Goal: Task Accomplishment & Management: Complete application form

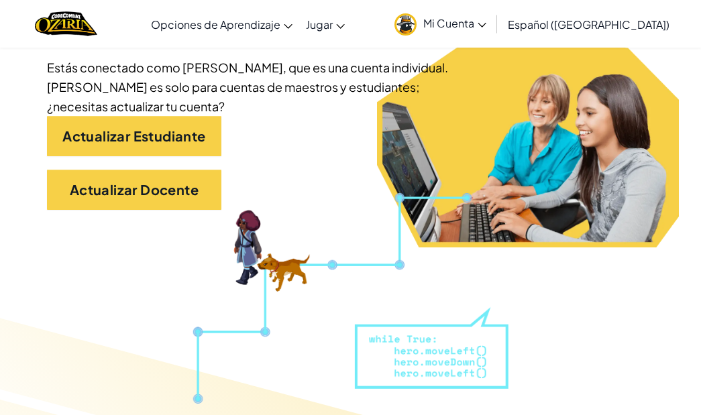
scroll to position [311, 0]
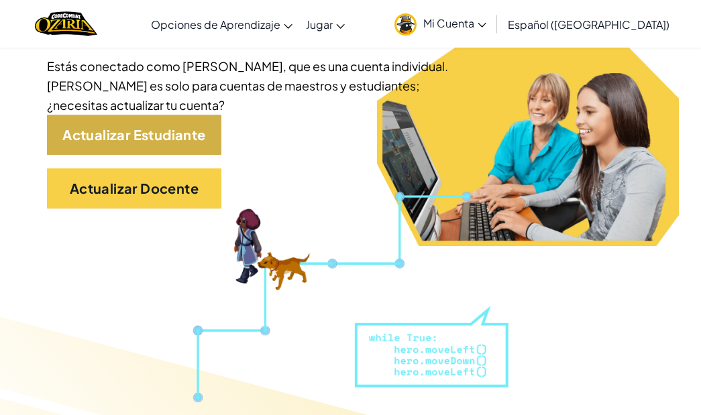
click at [118, 138] on link "Actualizar Estudiante" at bounding box center [134, 135] width 174 height 40
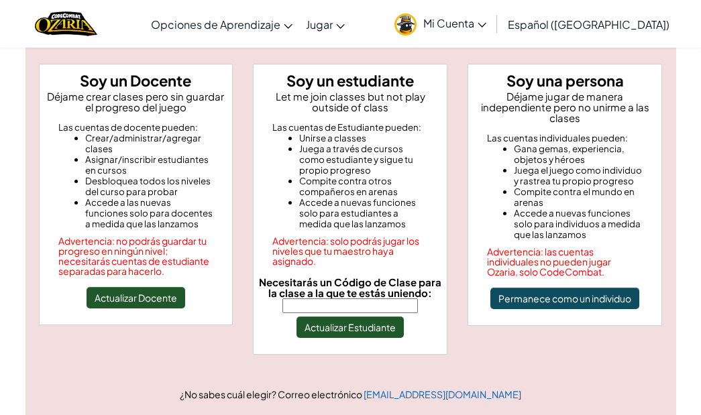
scroll to position [117, 0]
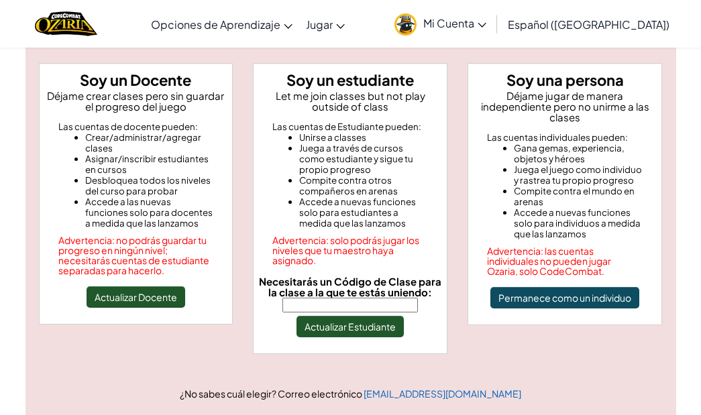
paste input "WatchFarmSand"
type input "WatchFarmSand"
click at [382, 331] on button "Actualizar Estudiante" at bounding box center [349, 326] width 107 height 21
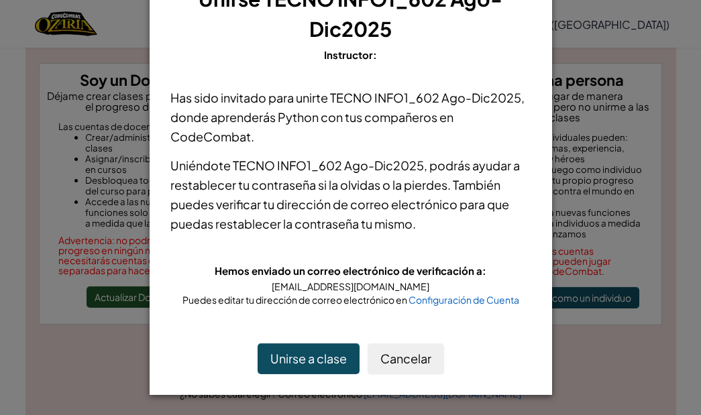
scroll to position [53, 0]
click at [336, 367] on button "Unirse a clase" at bounding box center [309, 359] width 102 height 31
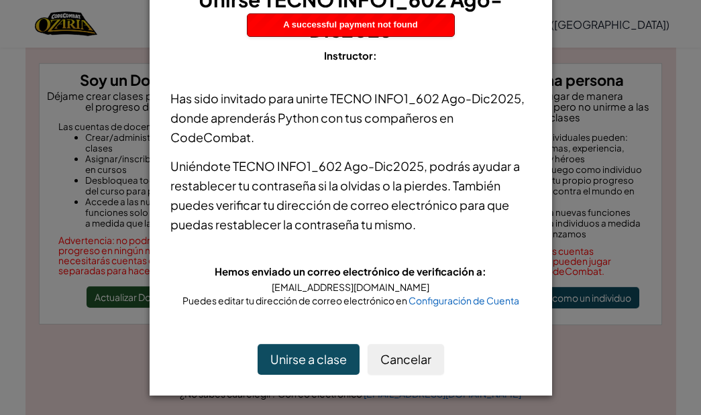
click at [629, 385] on div "× Unirse TECNO INFO1_602 [DATE]-[DATE] Instructor: Has sido invitado para unirt…" at bounding box center [350, 207] width 701 height 415
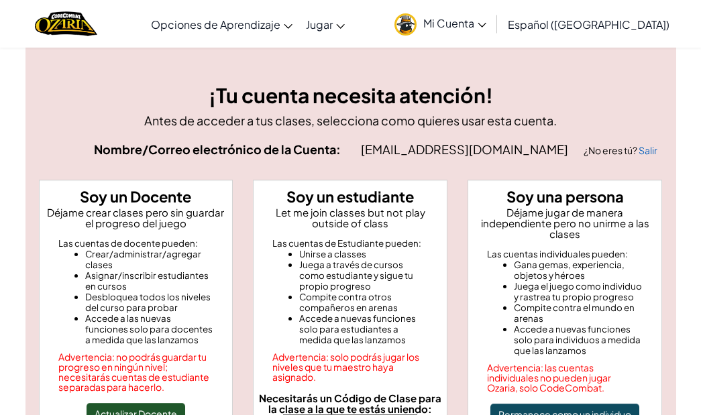
scroll to position [0, 0]
click at [492, 15] on link "Mi Cuenta" at bounding box center [440, 24] width 105 height 42
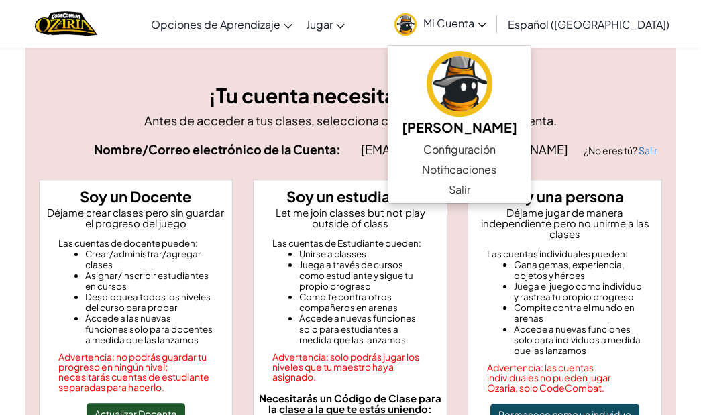
click at [376, 88] on h3 "¡Tu cuenta necesita atención!" at bounding box center [351, 95] width 624 height 30
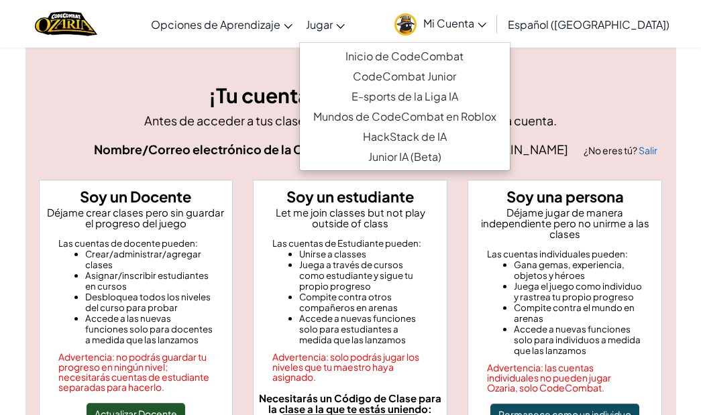
click at [333, 24] on span "Jugar" at bounding box center [319, 24] width 27 height 14
click at [333, 23] on span "Jugar" at bounding box center [319, 24] width 27 height 14
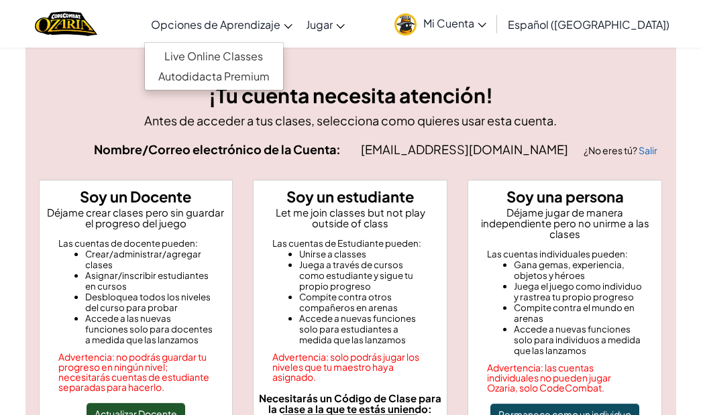
click at [280, 23] on span "Opciones de Aprendizaje" at bounding box center [215, 24] width 129 height 14
click at [279, 57] on link "Live Online Classes" at bounding box center [214, 56] width 138 height 20
